Goal: Book appointment/travel/reservation

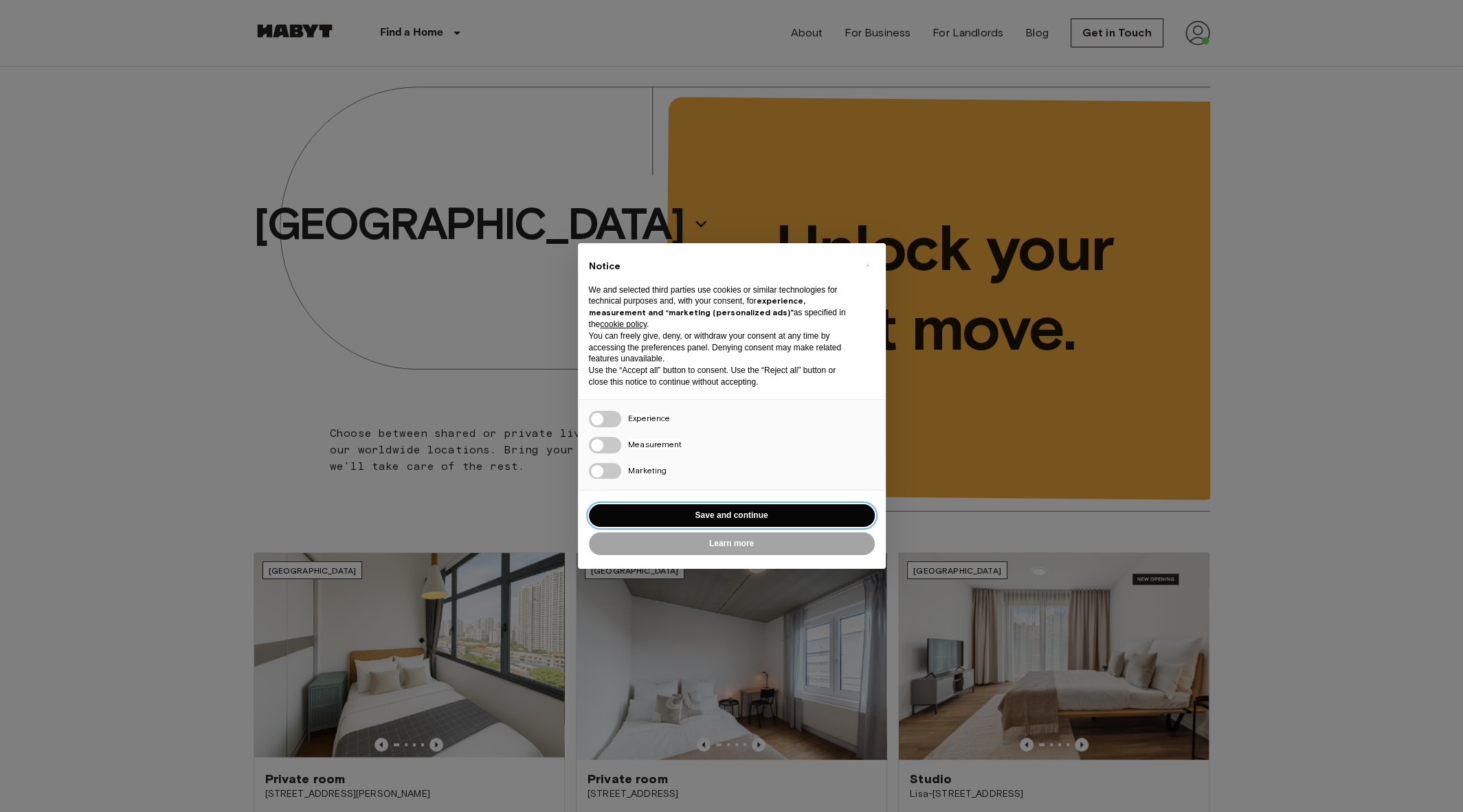
click at [695, 507] on button "Save and continue" at bounding box center [732, 516] width 286 height 23
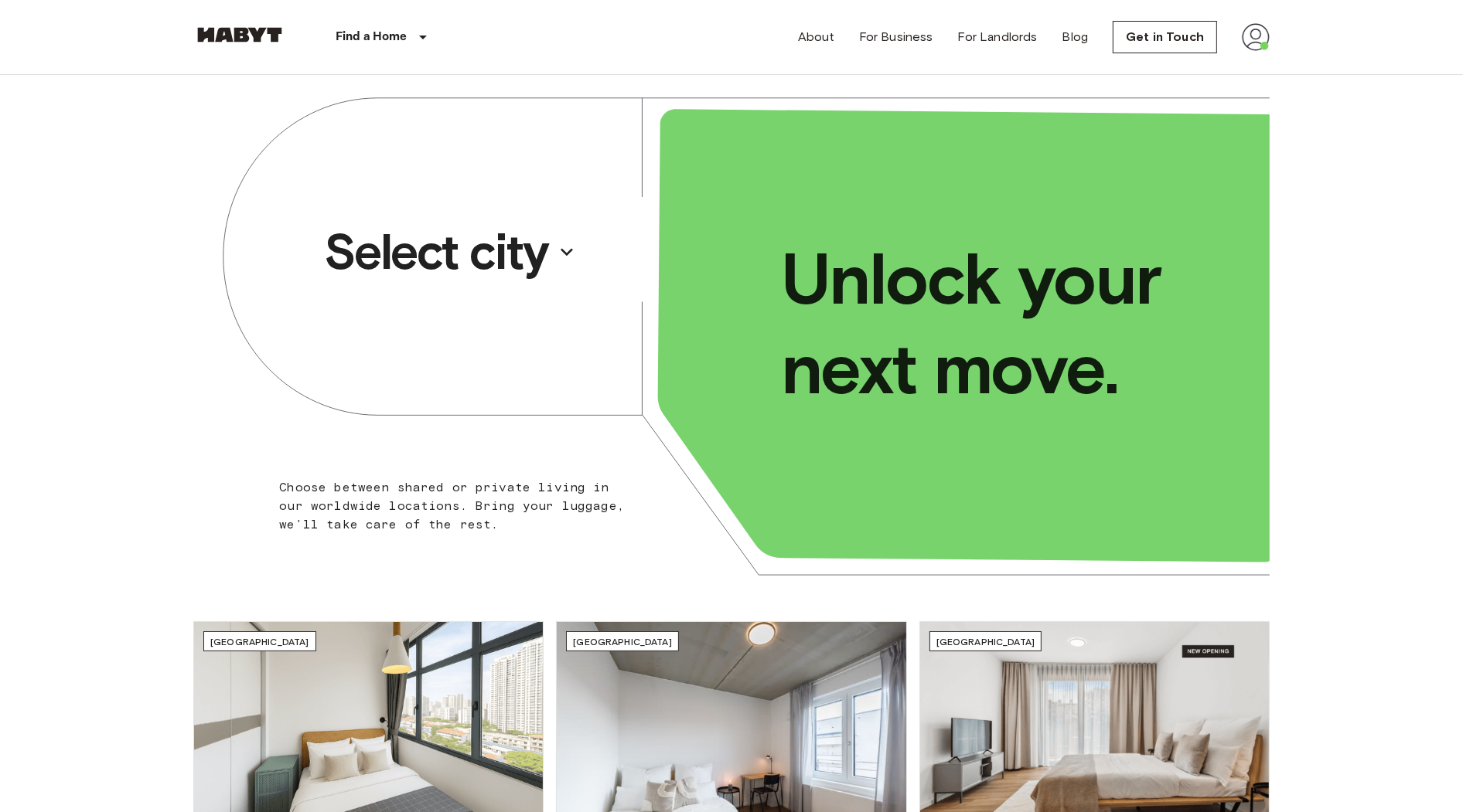
click at [540, 270] on p "Select city" at bounding box center [436, 252] width 224 height 62
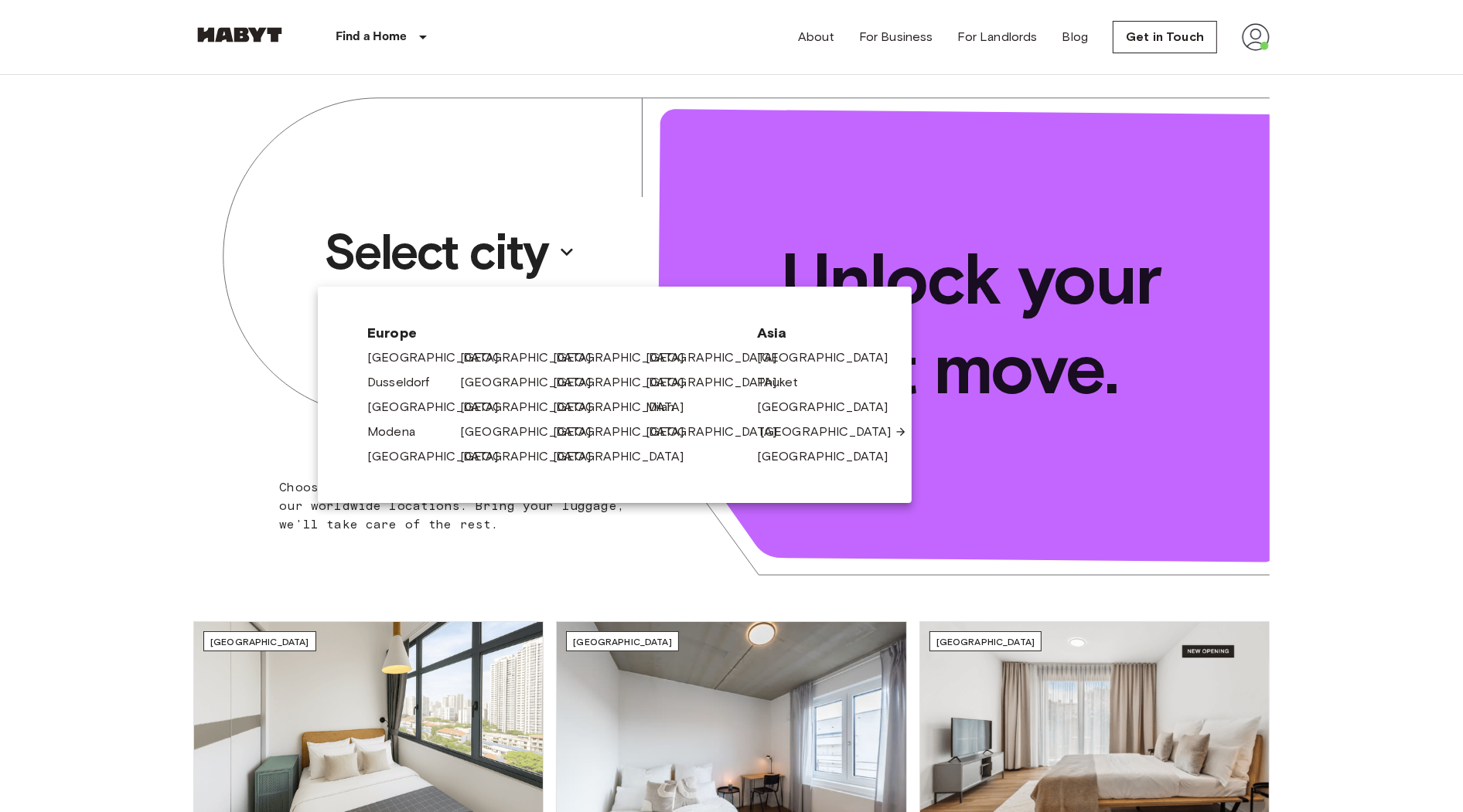
click at [796, 431] on link "[GEOGRAPHIC_DATA]" at bounding box center [833, 431] width 147 height 19
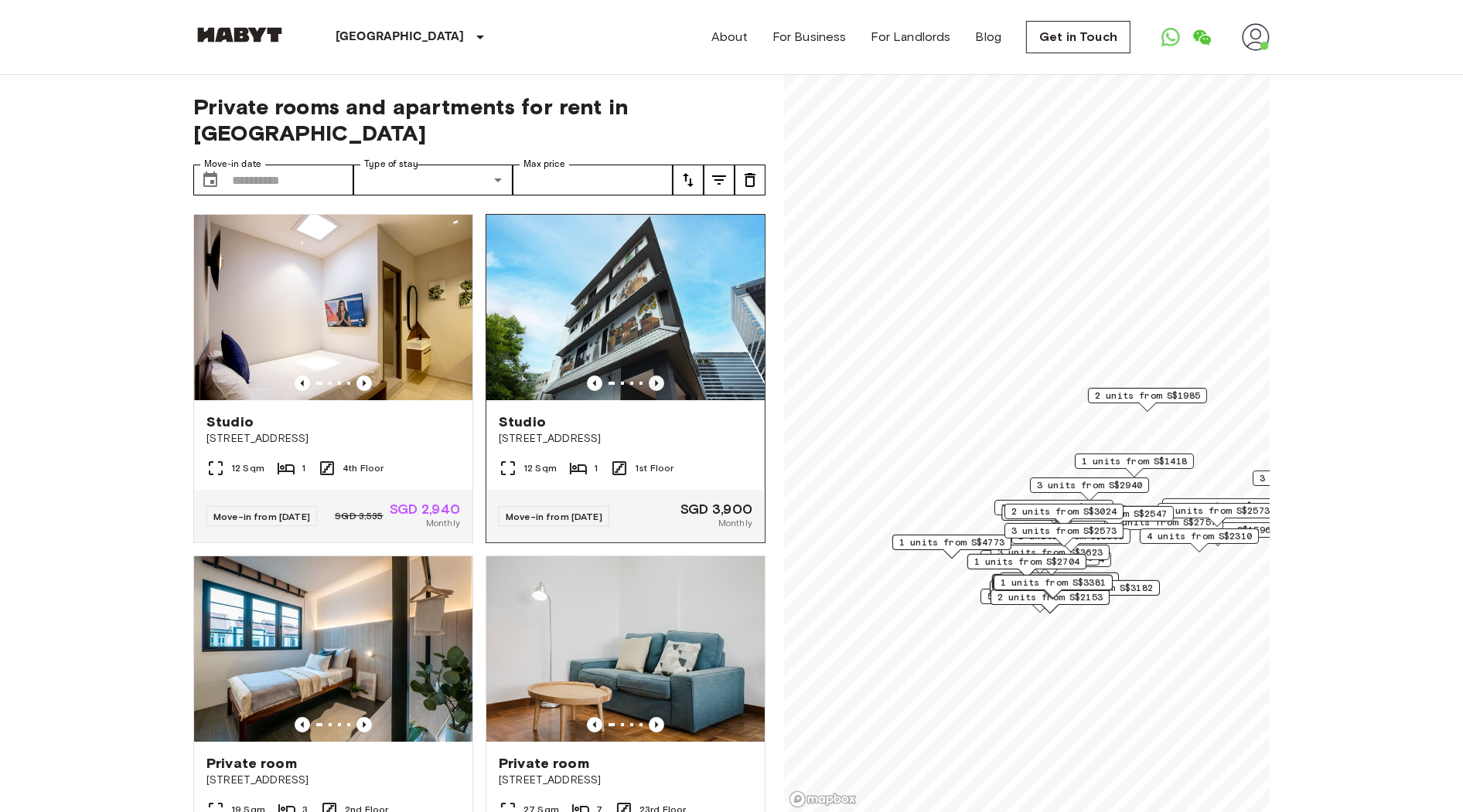
click at [652, 376] on icon "Previous image" at bounding box center [656, 383] width 15 height 15
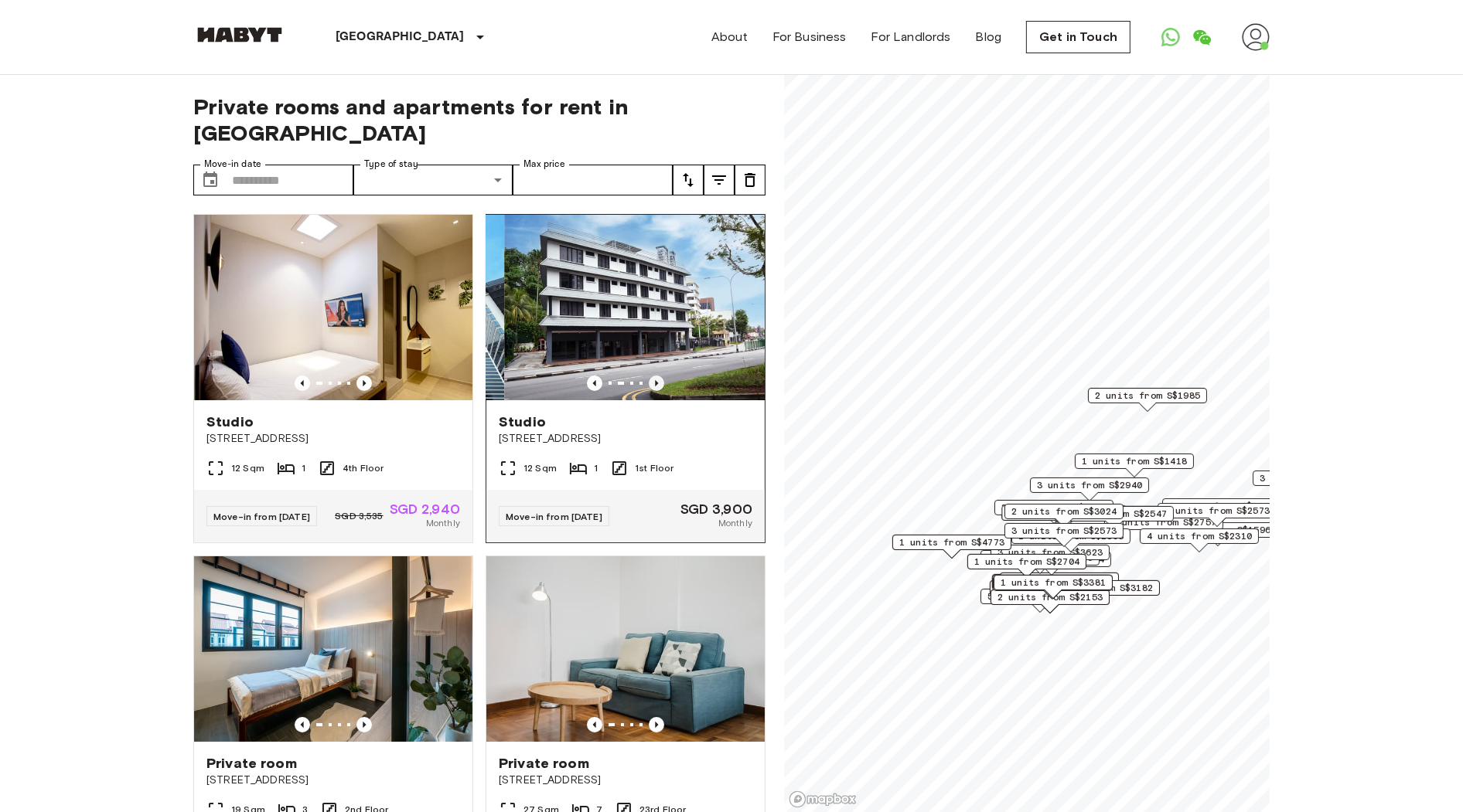
click at [652, 376] on icon "Previous image" at bounding box center [656, 383] width 15 height 15
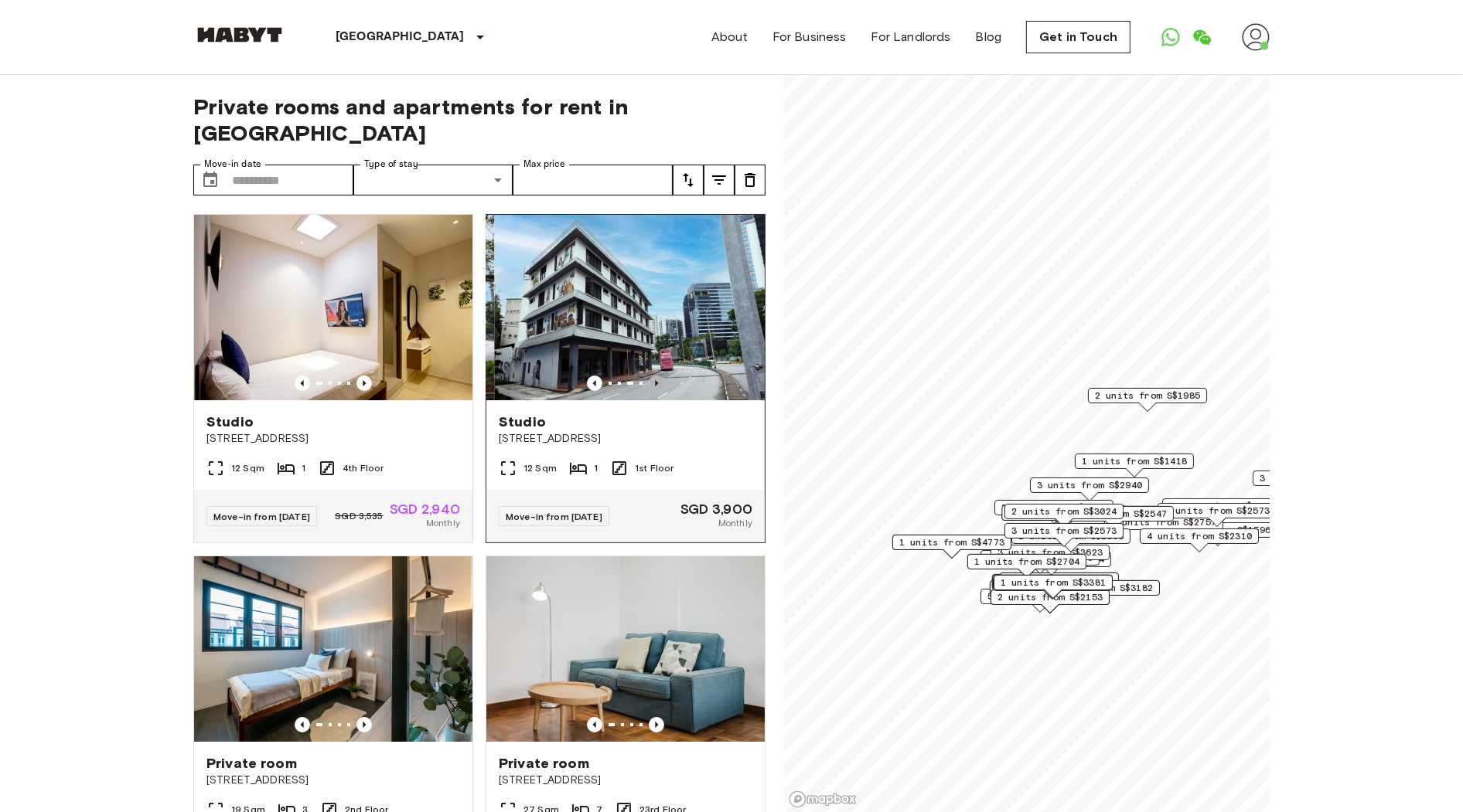
click at [652, 376] on icon "Previous image" at bounding box center [656, 383] width 15 height 15
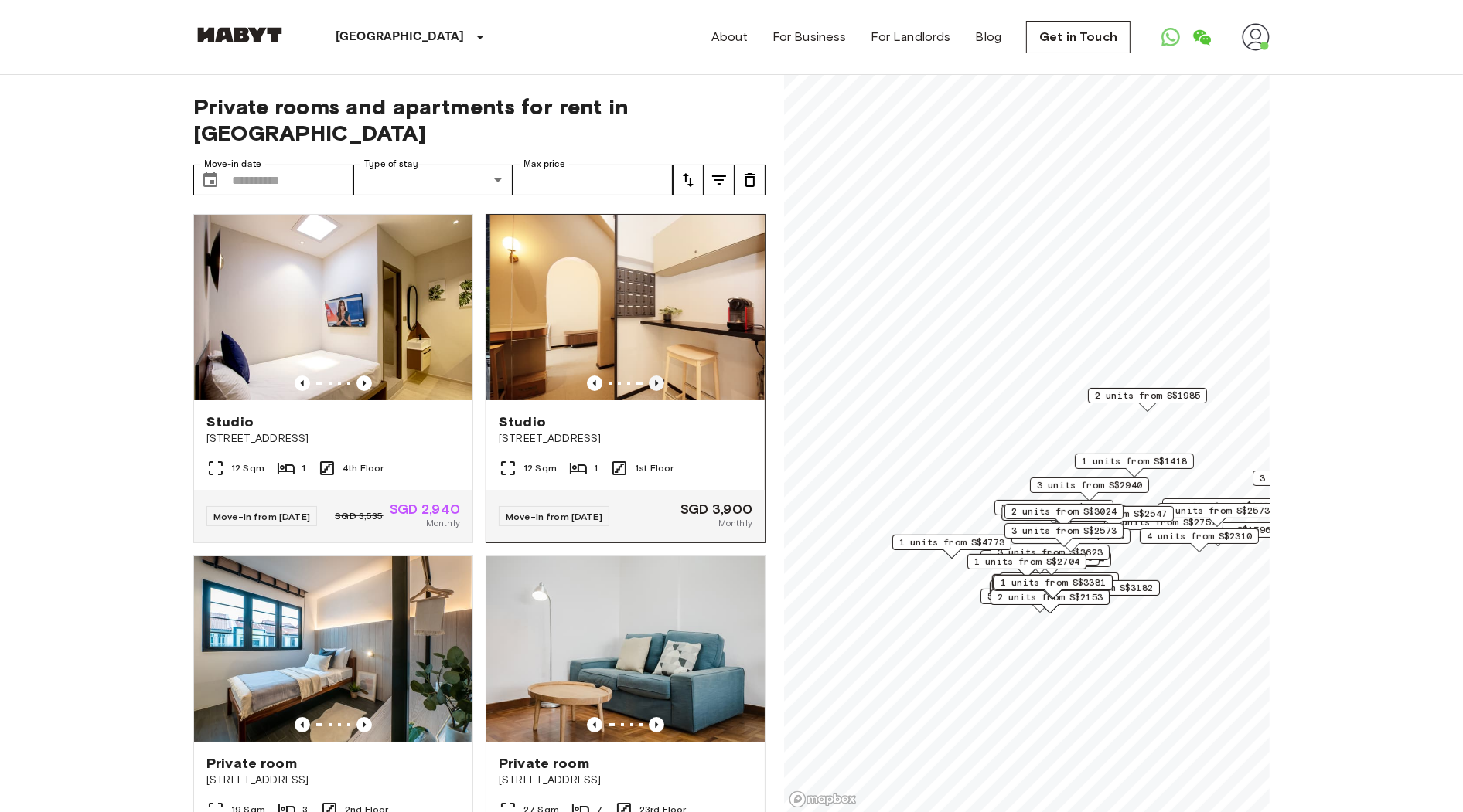
click at [652, 376] on icon "Previous image" at bounding box center [656, 383] width 15 height 15
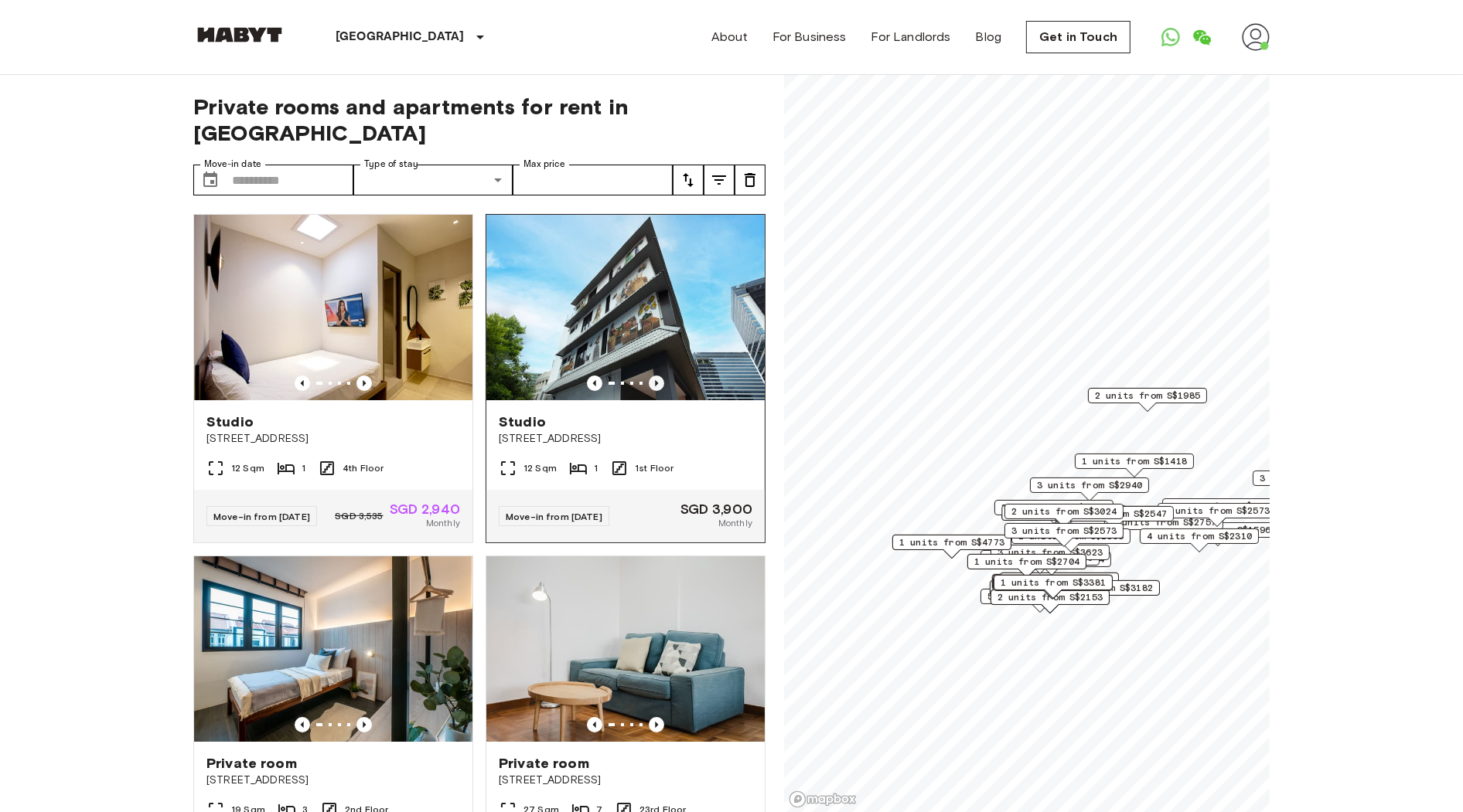
click at [652, 376] on icon "Previous image" at bounding box center [656, 383] width 15 height 15
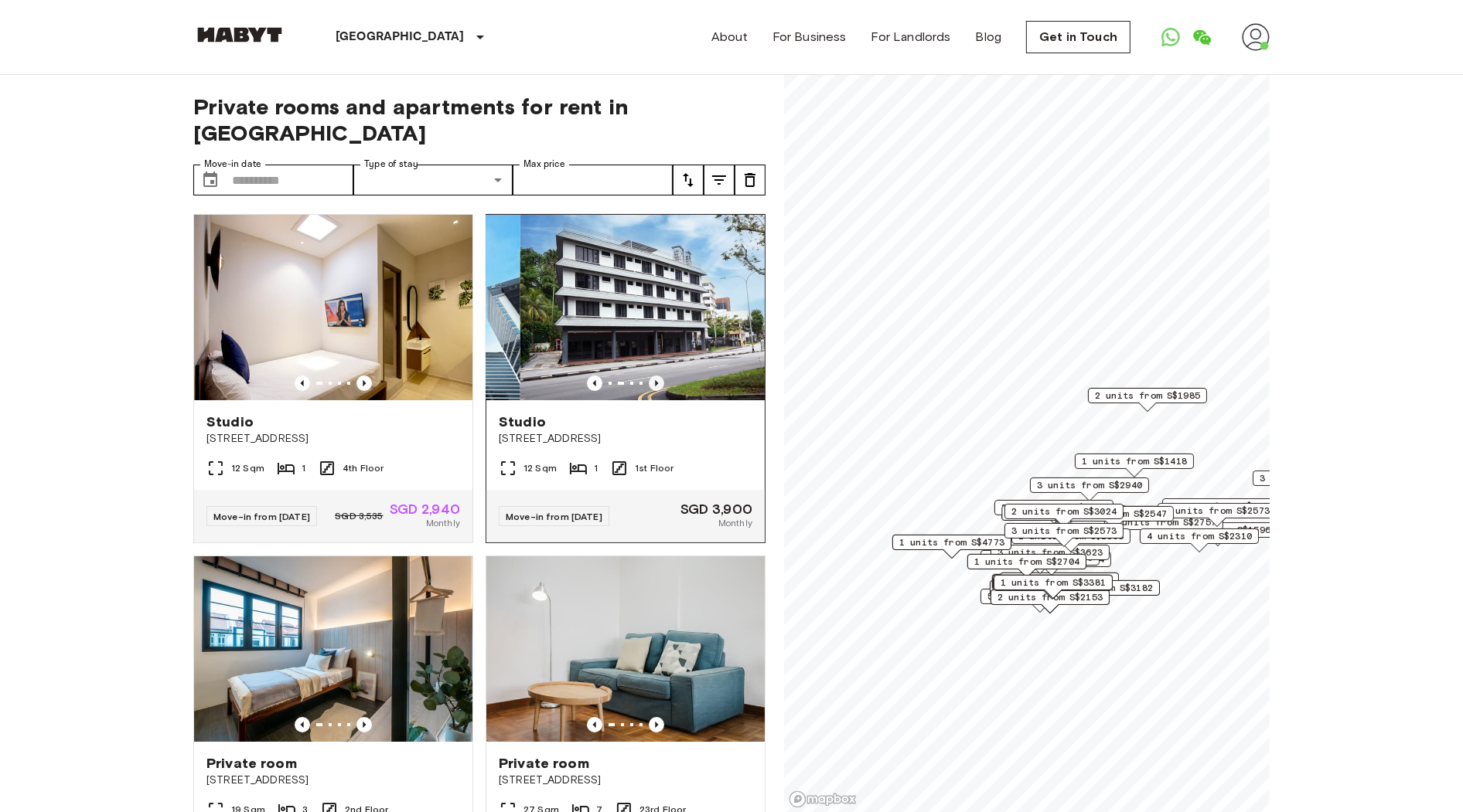
click at [652, 376] on icon "Previous image" at bounding box center [656, 383] width 15 height 15
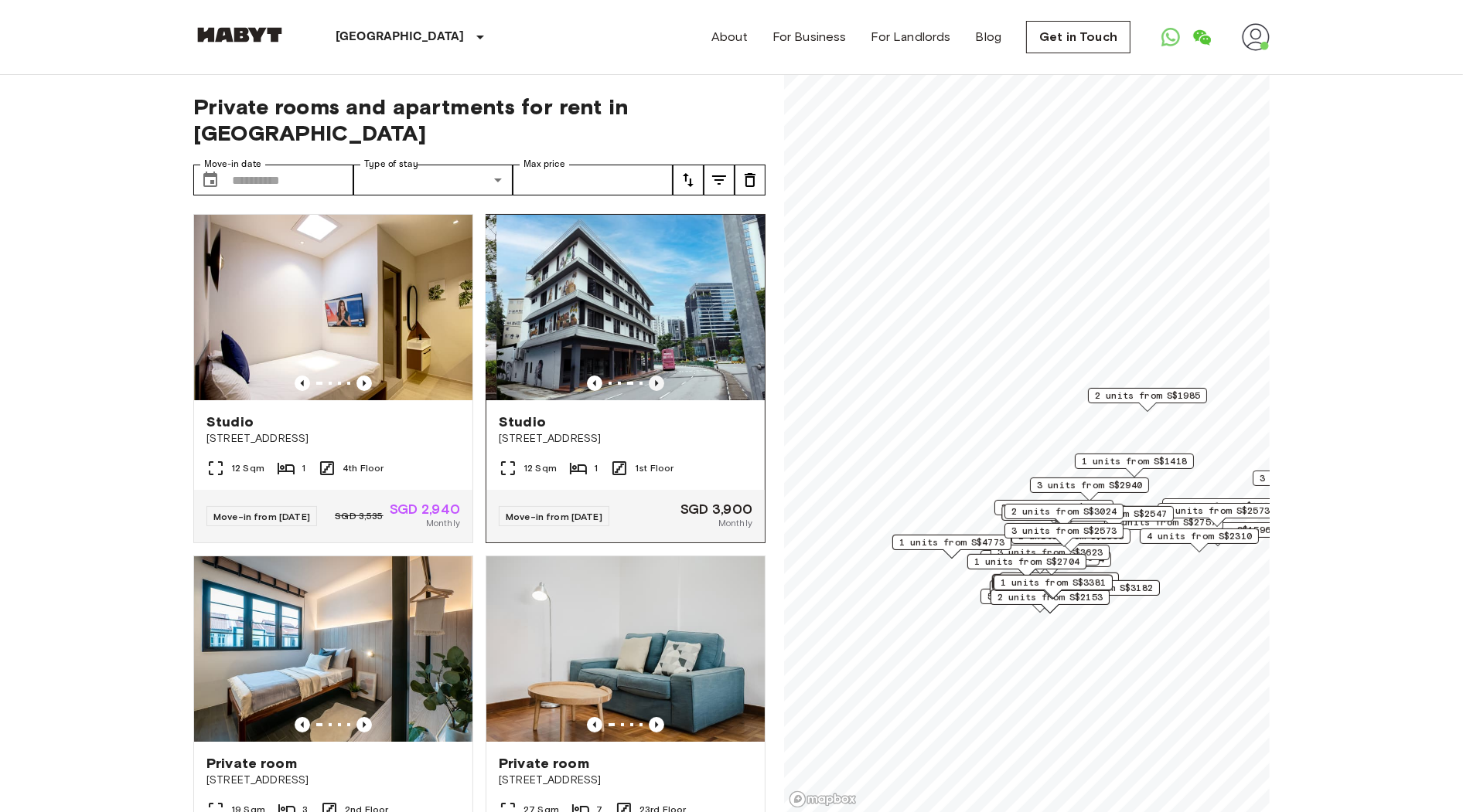
click at [652, 376] on icon "Previous image" at bounding box center [656, 383] width 15 height 15
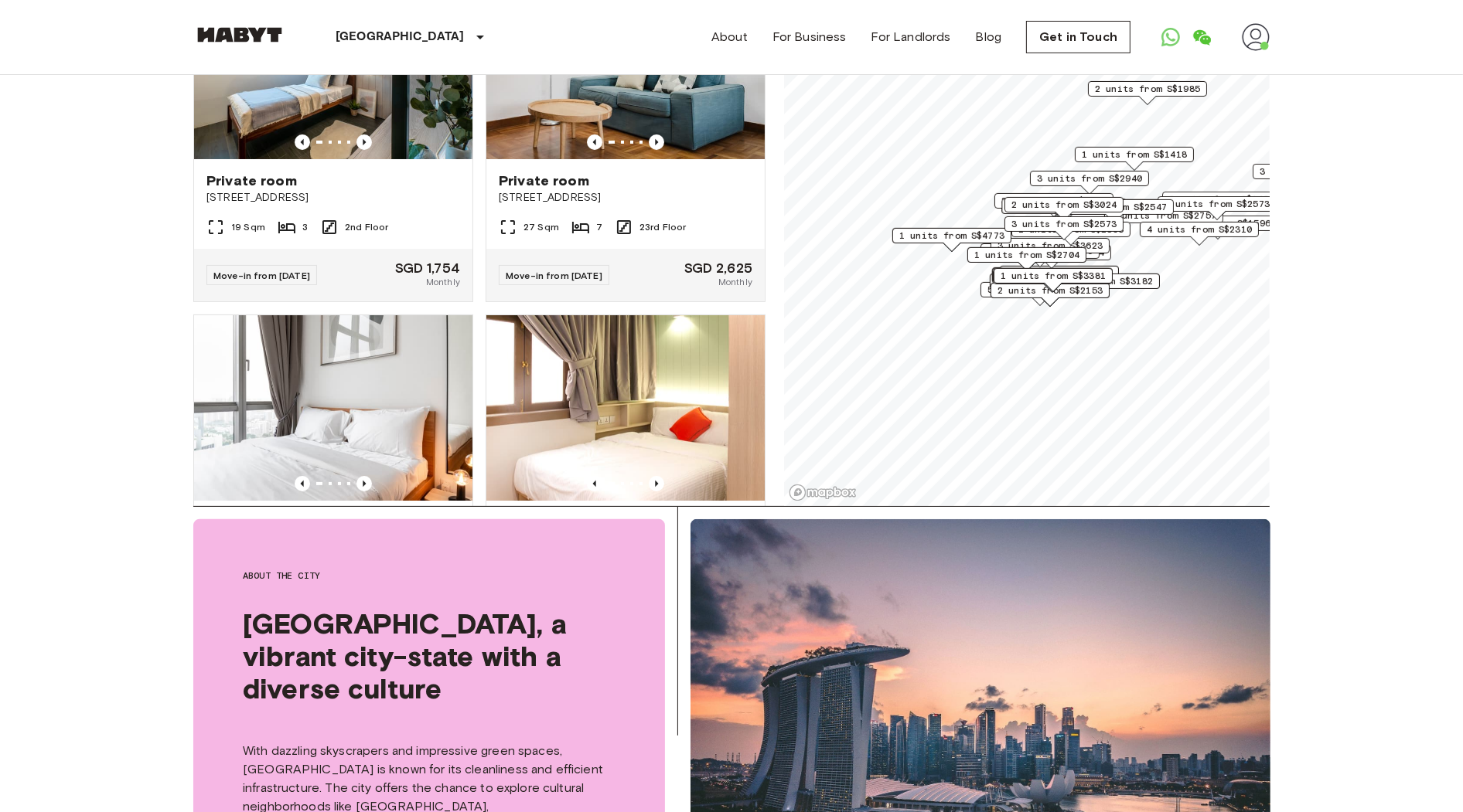
scroll to position [85, 0]
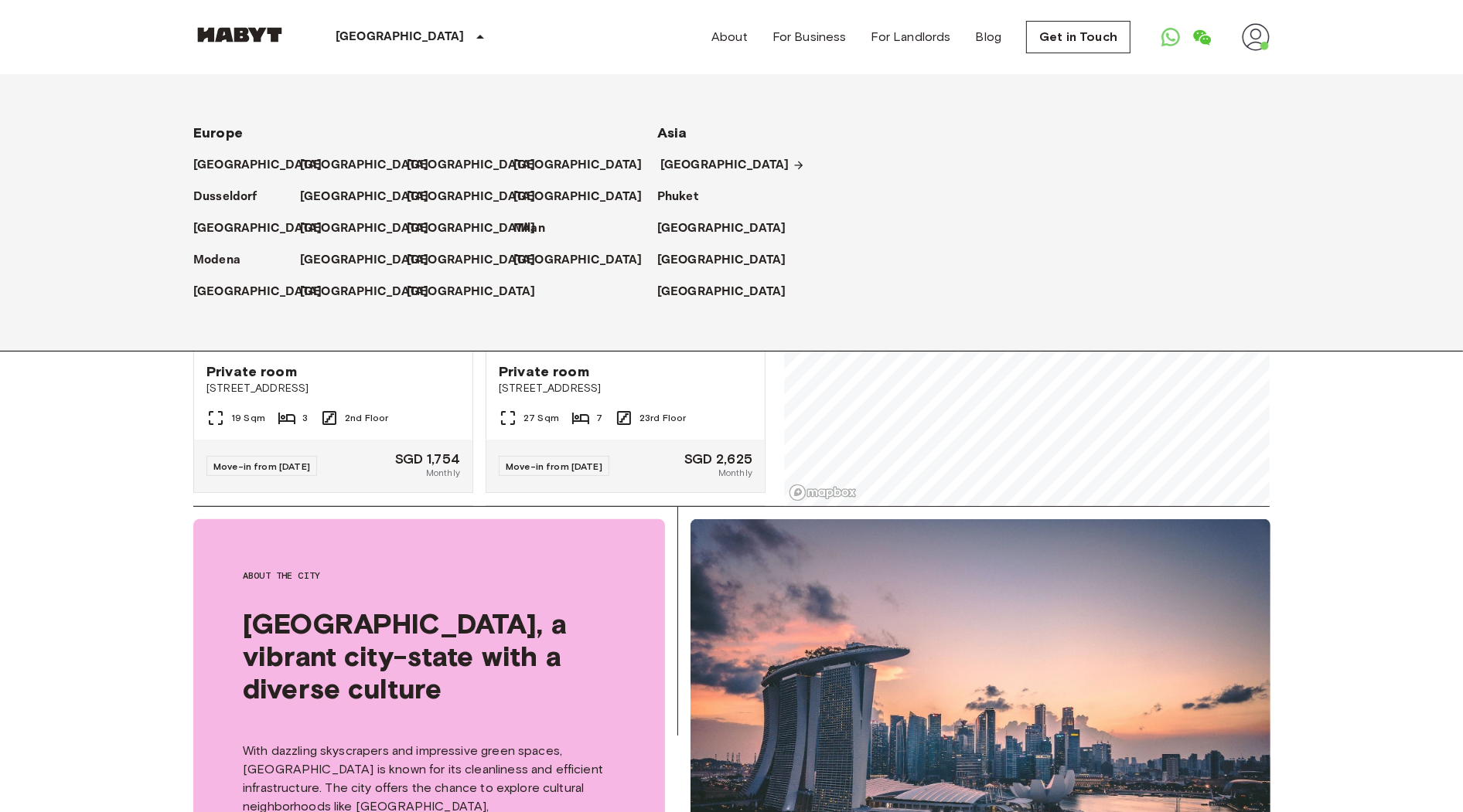
click at [704, 159] on p "[GEOGRAPHIC_DATA]" at bounding box center [725, 165] width 129 height 19
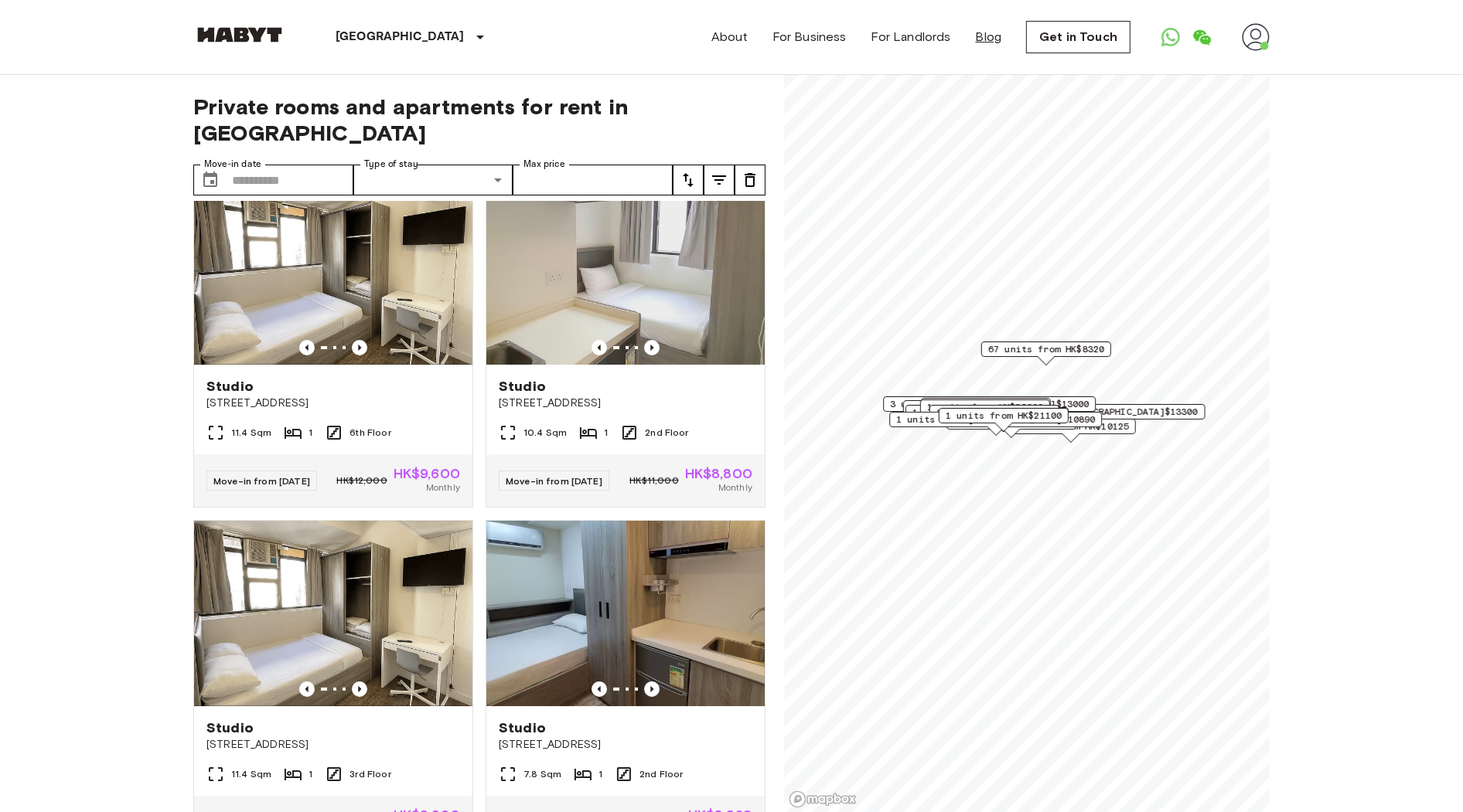
scroll to position [339, 0]
